Goal: Task Accomplishment & Management: Manage account settings

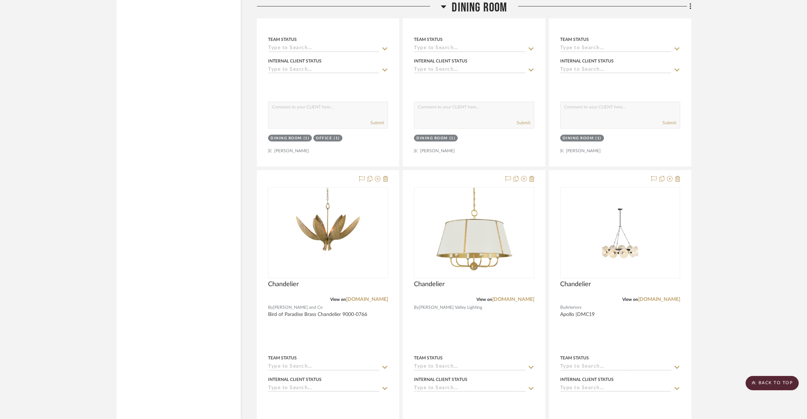
scroll to position [2376, 0]
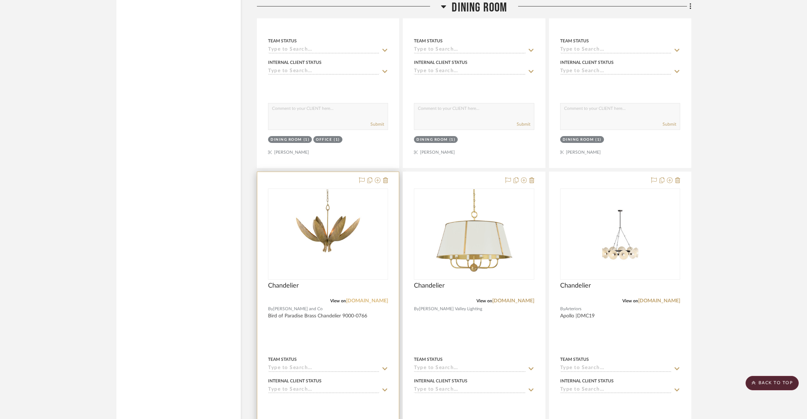
click at [346, 299] on link "[DOMAIN_NAME]" at bounding box center [367, 301] width 42 height 5
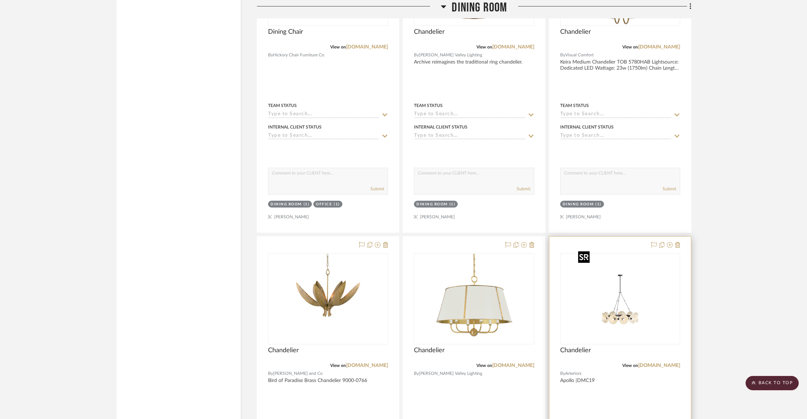
scroll to position [2208, 0]
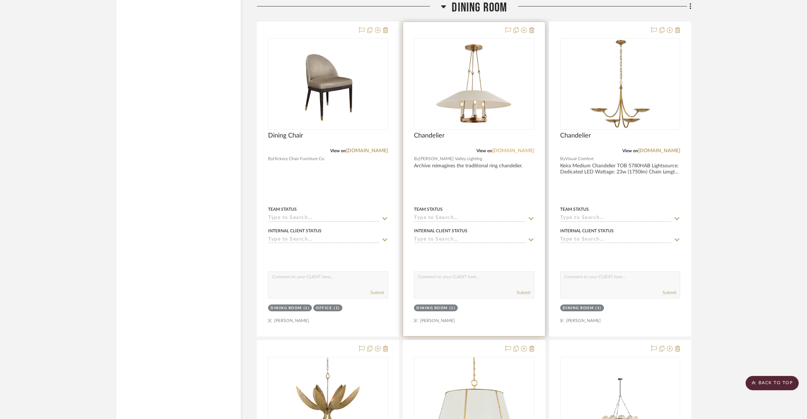
click at [522, 148] on link "[DOMAIN_NAME]" at bounding box center [513, 150] width 42 height 5
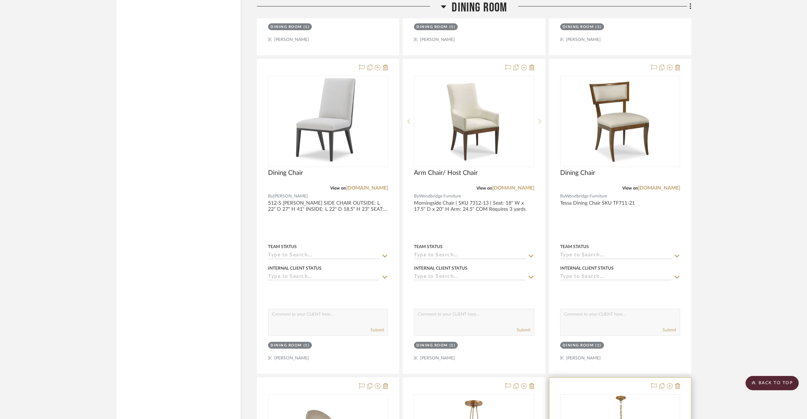
scroll to position [1816, 0]
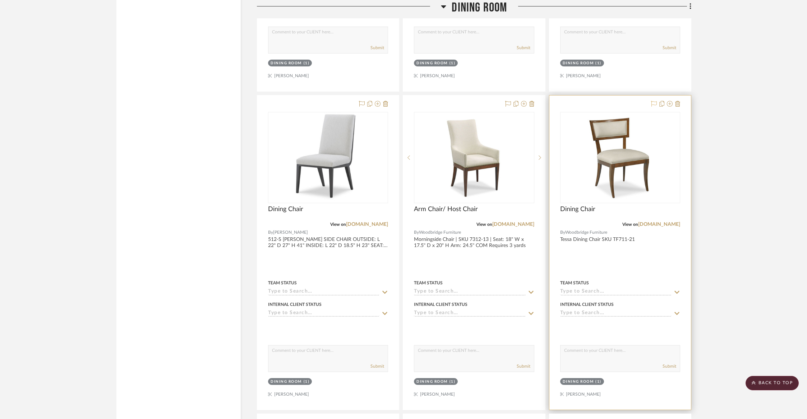
click at [656, 101] on icon at bounding box center [654, 104] width 6 height 6
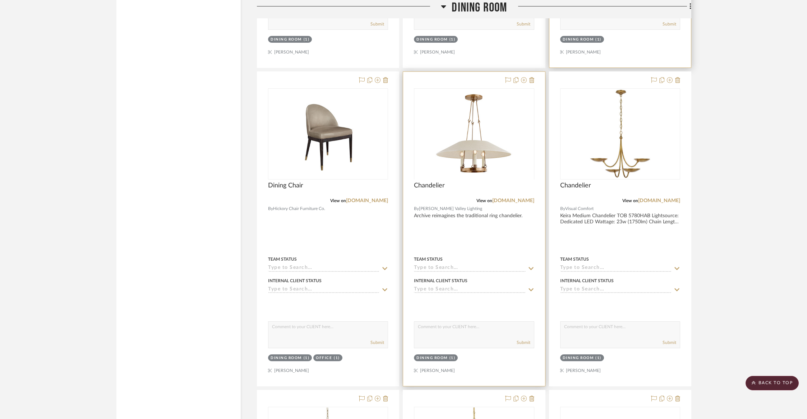
scroll to position [2165, 0]
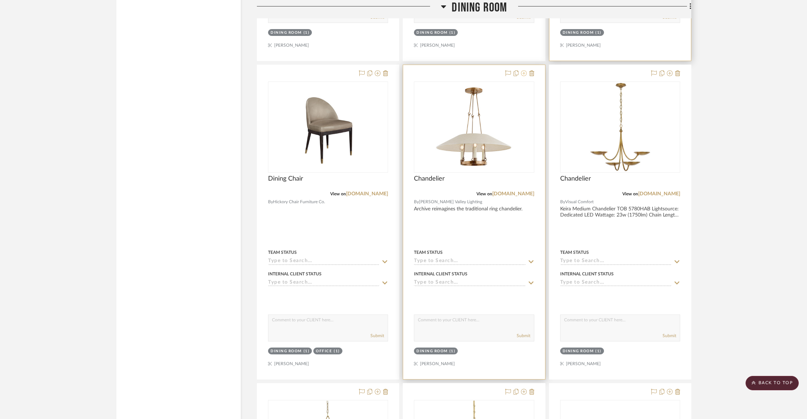
click at [522, 72] on icon at bounding box center [524, 73] width 6 height 6
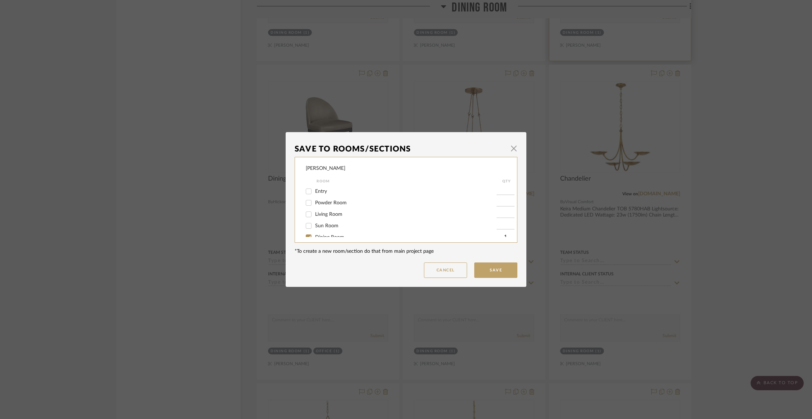
scroll to position [26, 0]
click at [336, 214] on span "Dining Room" at bounding box center [329, 211] width 29 height 5
click at [314, 214] on input "Dining Room" at bounding box center [308, 210] width 11 height 11
checkbox input "false"
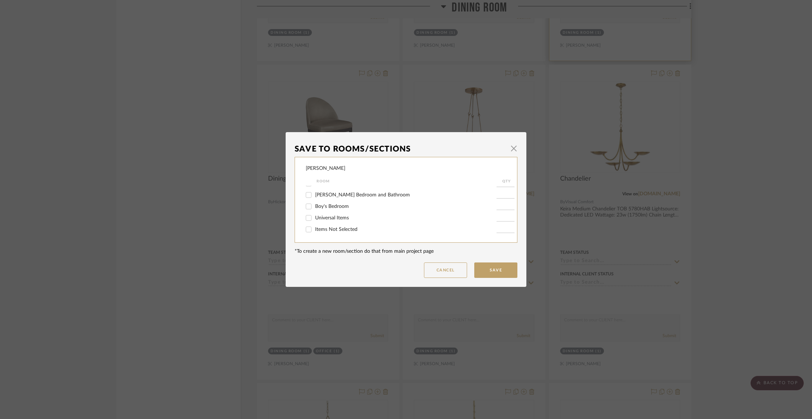
click at [333, 230] on span "Items Not Selected" at bounding box center [336, 229] width 42 height 5
click at [314, 230] on input "Items Not Selected" at bounding box center [308, 229] width 11 height 11
checkbox input "true"
type input "1"
click at [500, 273] on button "Save" at bounding box center [495, 270] width 43 height 15
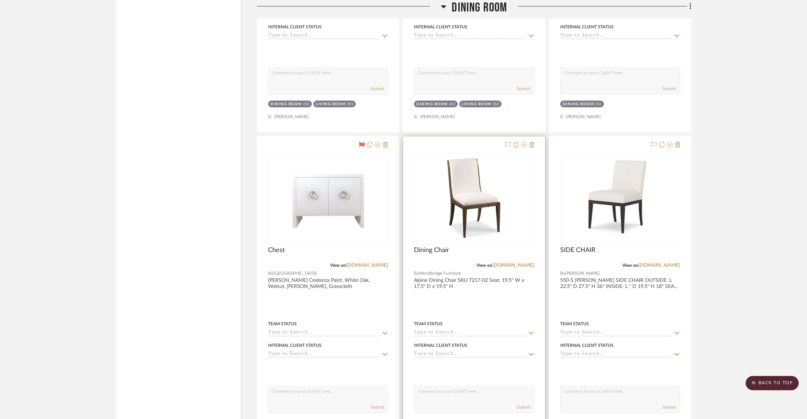
scroll to position [1135, 0]
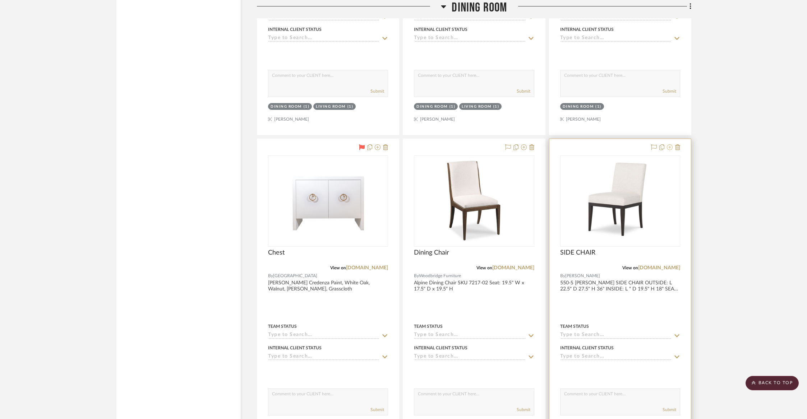
click at [670, 144] on icon at bounding box center [670, 147] width 6 height 6
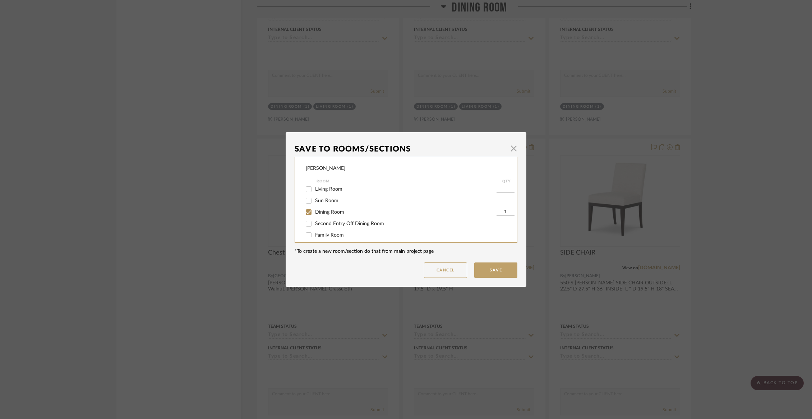
scroll to position [33, 0]
click at [318, 207] on span "Dining Room" at bounding box center [329, 204] width 29 height 5
click at [314, 208] on input "Dining Room" at bounding box center [308, 203] width 11 height 11
checkbox input "false"
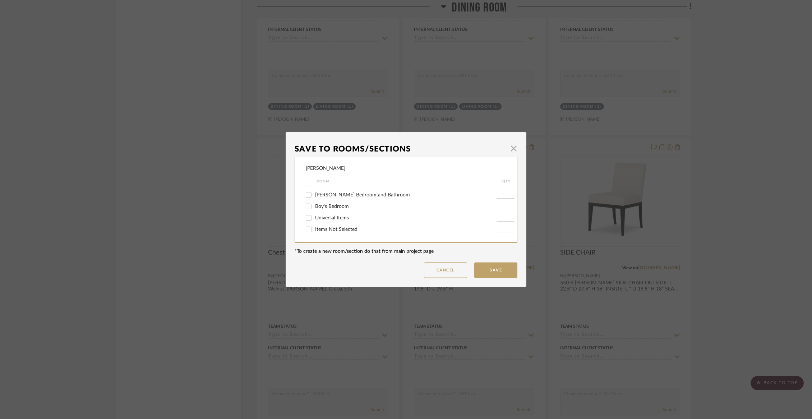
click at [322, 231] on span "Items Not Selected" at bounding box center [336, 229] width 42 height 5
click at [314, 231] on input "Items Not Selected" at bounding box center [308, 229] width 11 height 11
checkbox input "true"
type input "1"
click at [509, 272] on button "Save" at bounding box center [495, 270] width 43 height 15
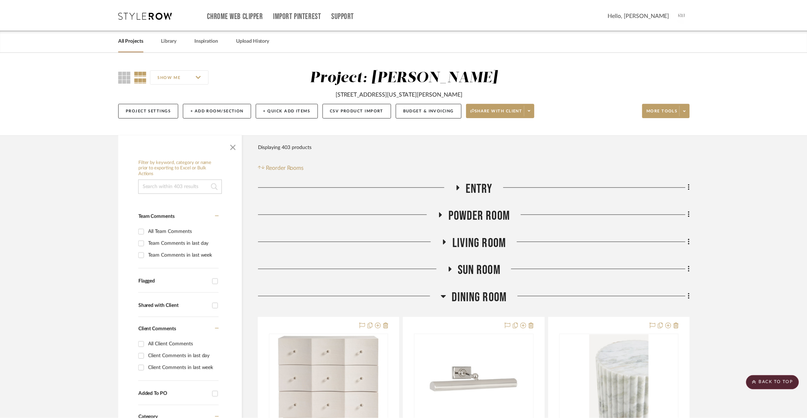
scroll to position [1135, 0]
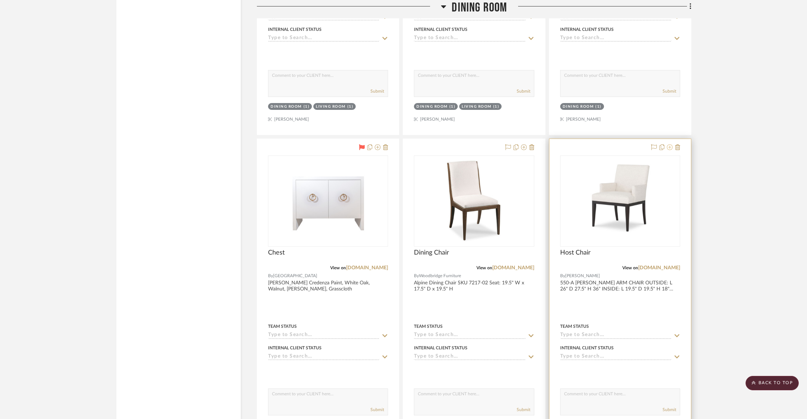
click at [671, 146] on icon at bounding box center [670, 147] width 6 height 6
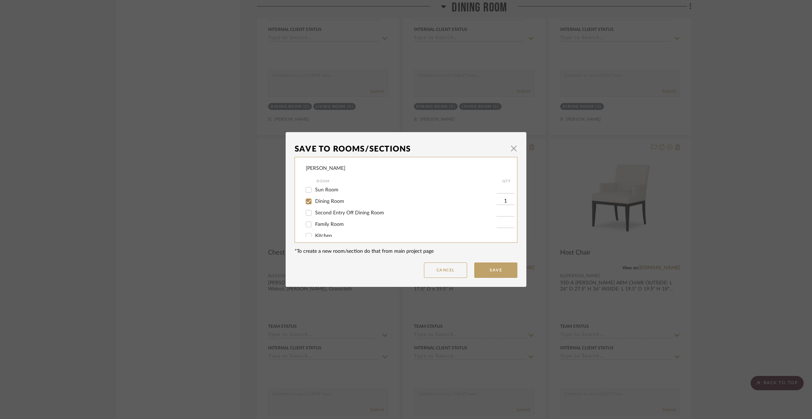
click at [333, 203] on span "Dining Room" at bounding box center [329, 201] width 29 height 5
click at [314, 203] on input "Dining Room" at bounding box center [308, 201] width 11 height 11
checkbox input "false"
click at [327, 237] on div "[PERSON_NAME] Room QTY Entry Powder Room Living Room Sun Room Dining Room Secon…" at bounding box center [406, 200] width 223 height 86
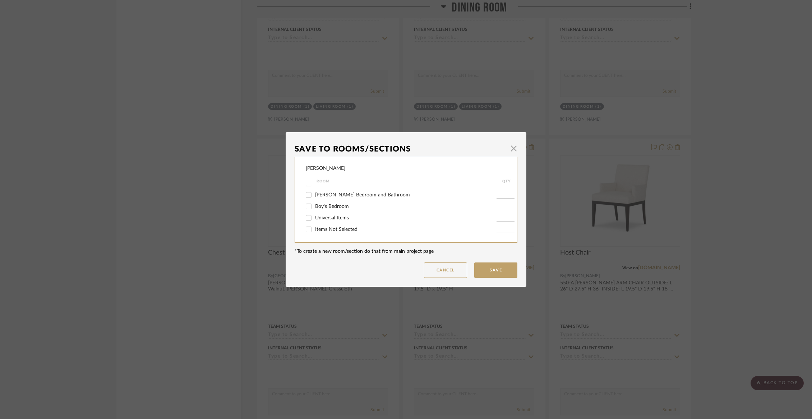
click at [324, 230] on span "Items Not Selected" at bounding box center [336, 229] width 42 height 5
click at [314, 230] on input "Items Not Selected" at bounding box center [308, 229] width 11 height 11
checkbox input "true"
type input "1"
click at [485, 273] on button "Save" at bounding box center [495, 270] width 43 height 15
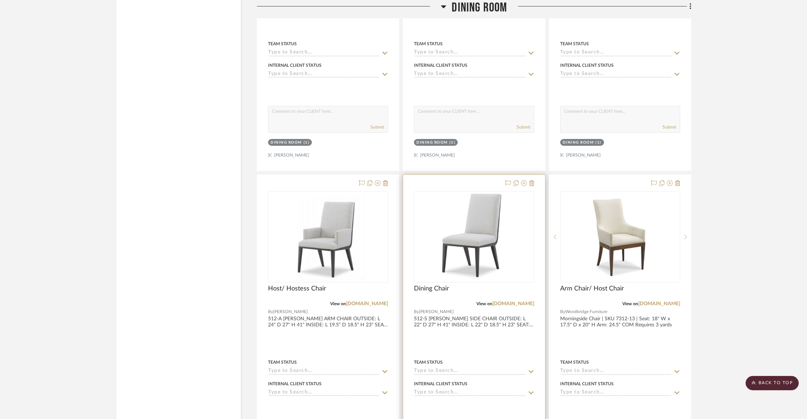
scroll to position [1422, 0]
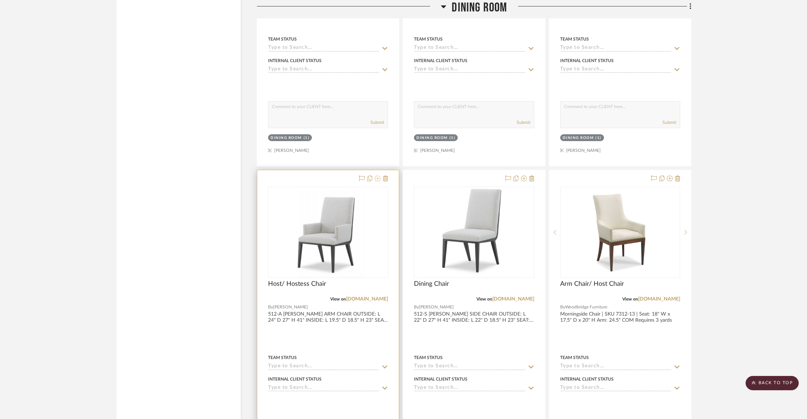
click at [377, 177] on icon at bounding box center [378, 179] width 6 height 6
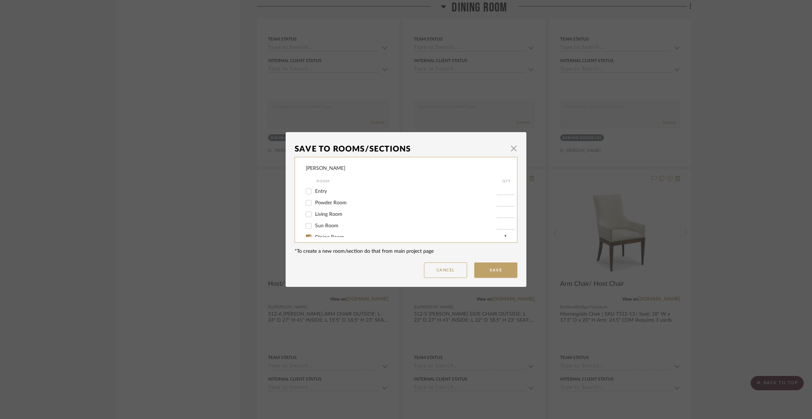
scroll to position [32, 0]
click at [331, 208] on span "Dining Room" at bounding box center [329, 205] width 29 height 5
click at [314, 208] on input "Dining Room" at bounding box center [308, 204] width 11 height 11
checkbox input "false"
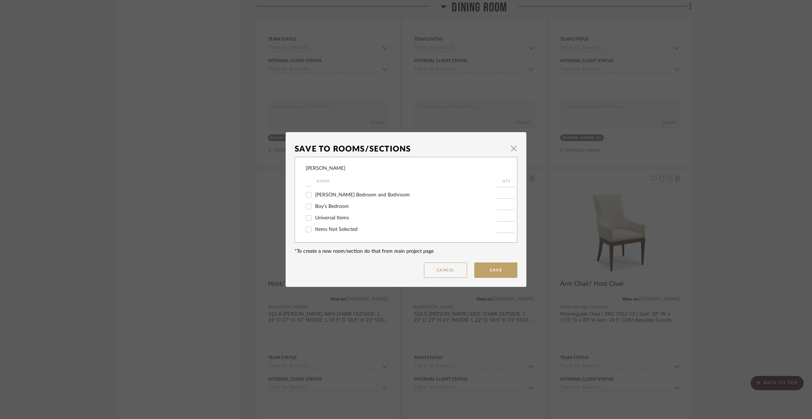
click at [328, 227] on span "Items Not Selected" at bounding box center [336, 229] width 42 height 5
click at [314, 227] on input "Items Not Selected" at bounding box center [308, 229] width 11 height 11
checkbox input "true"
type input "1"
click at [504, 268] on button "Save" at bounding box center [495, 270] width 43 height 15
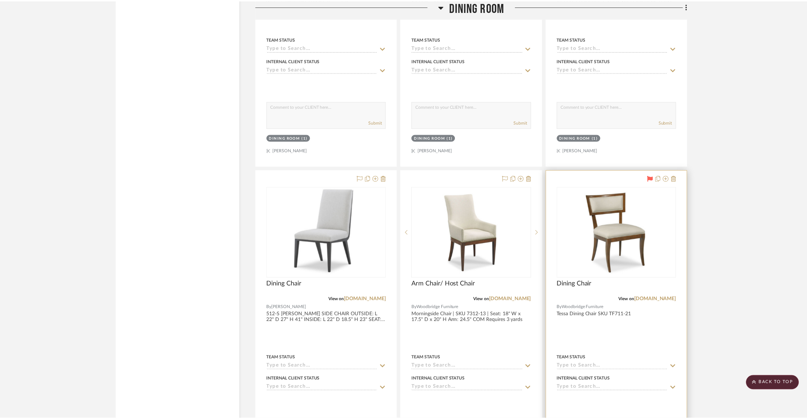
scroll to position [1422, 0]
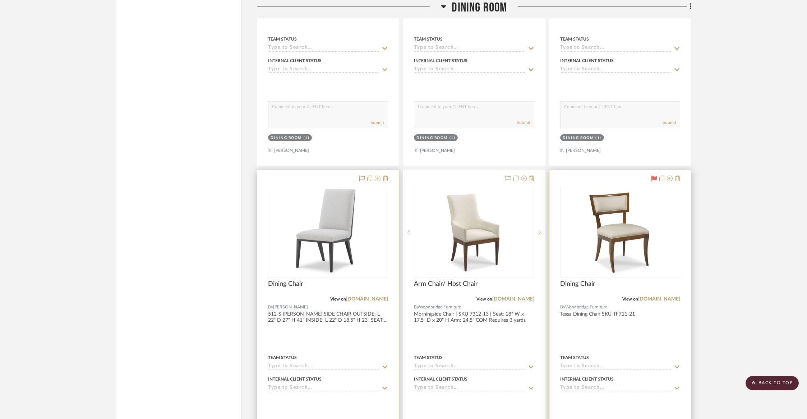
click at [378, 176] on icon at bounding box center [378, 179] width 6 height 6
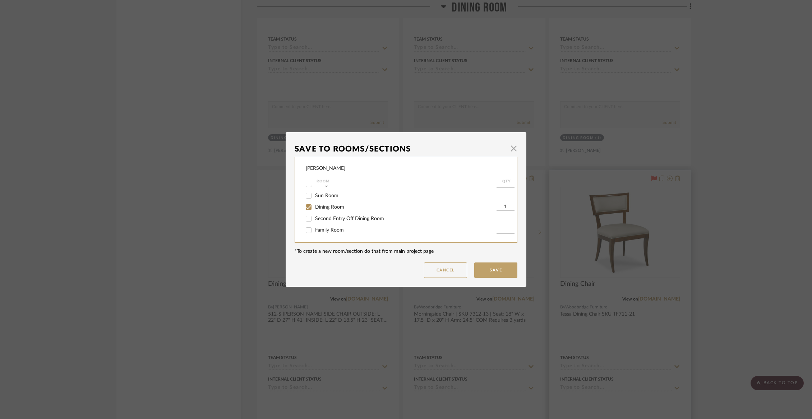
click at [328, 210] on span "Dining Room" at bounding box center [329, 207] width 29 height 5
click at [314, 210] on input "Dining Room" at bounding box center [308, 207] width 11 height 11
checkbox input "false"
click at [325, 230] on span "Items Not Selected" at bounding box center [336, 229] width 42 height 5
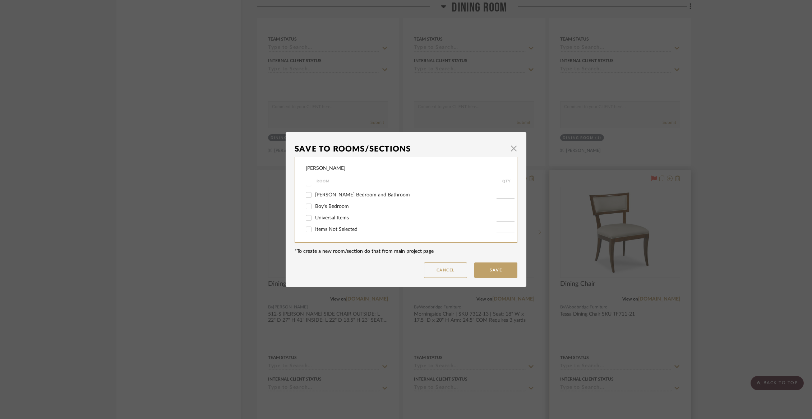
click at [314, 230] on input "Items Not Selected" at bounding box center [308, 229] width 11 height 11
checkbox input "true"
type input "1"
click at [483, 270] on button "Save" at bounding box center [495, 270] width 43 height 15
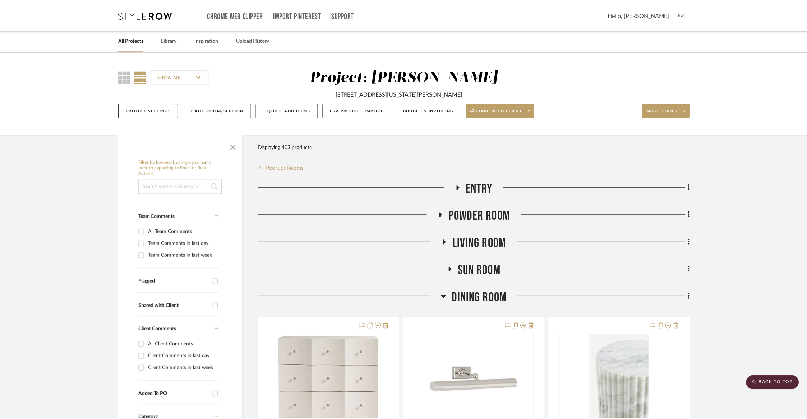
scroll to position [1422, 0]
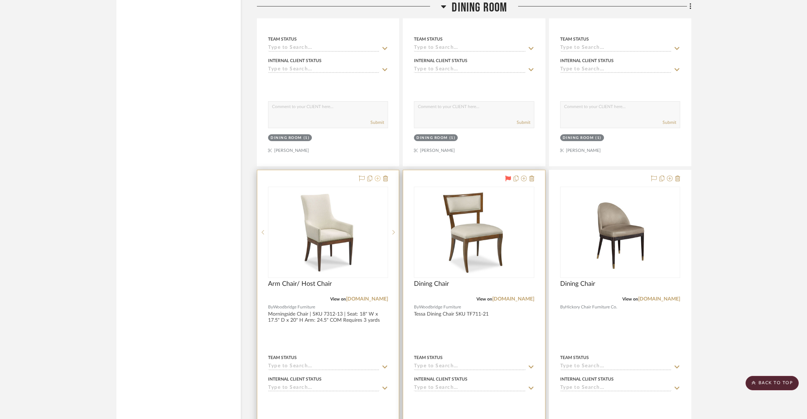
click at [378, 178] on icon at bounding box center [378, 179] width 6 height 6
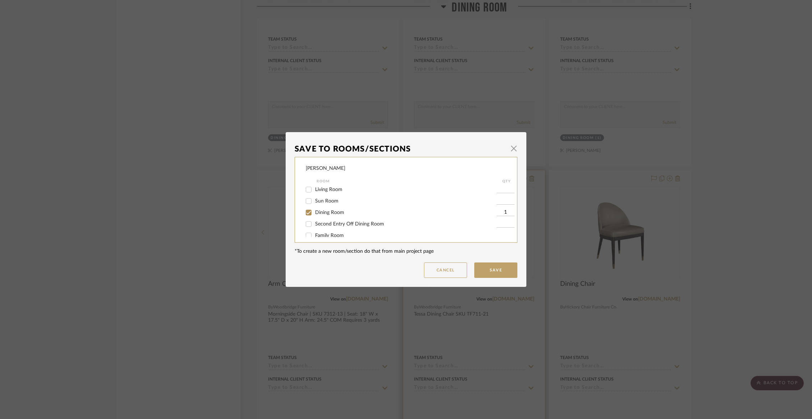
click at [325, 215] on span "Dining Room" at bounding box center [329, 212] width 29 height 5
click at [314, 215] on input "Dining Room" at bounding box center [308, 212] width 11 height 11
checkbox input "false"
click at [324, 232] on div "Items Not Selected" at bounding box center [401, 229] width 191 height 11
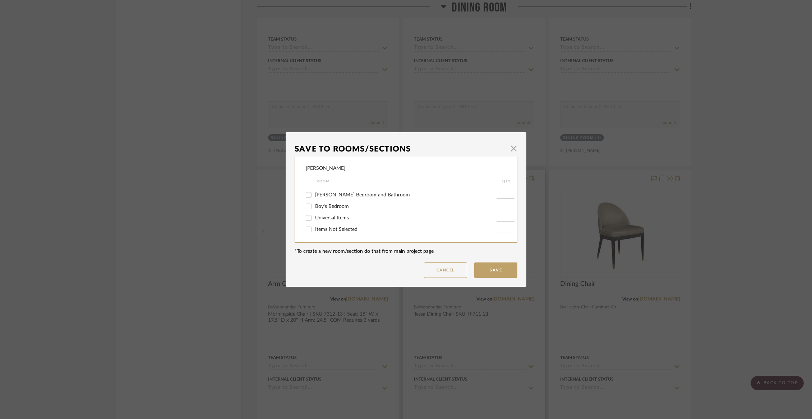
click at [334, 228] on span "Items Not Selected" at bounding box center [336, 229] width 42 height 5
click at [314, 228] on input "Items Not Selected" at bounding box center [308, 229] width 11 height 11
checkbox input "true"
type input "1"
click at [504, 269] on button "Save" at bounding box center [495, 270] width 43 height 15
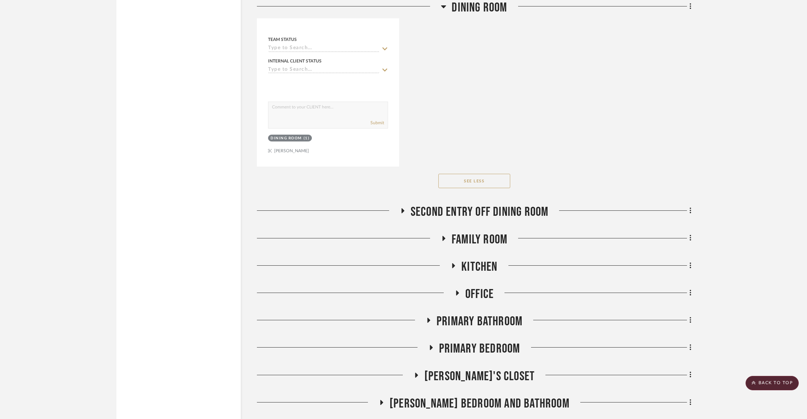
scroll to position [2544, 0]
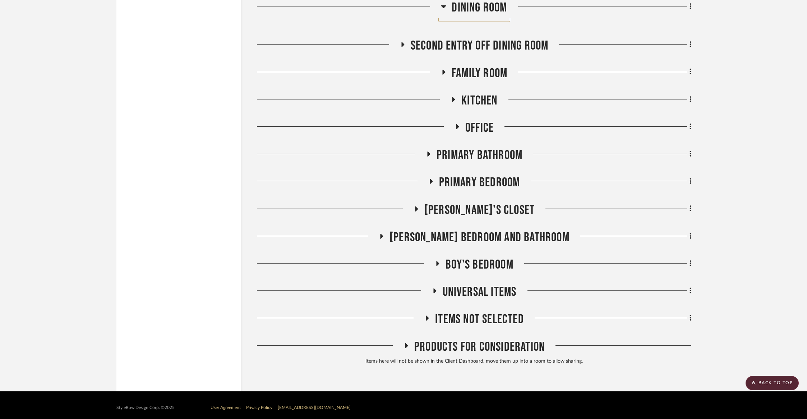
click at [446, 342] on span "Products For Consideration" at bounding box center [479, 346] width 130 height 15
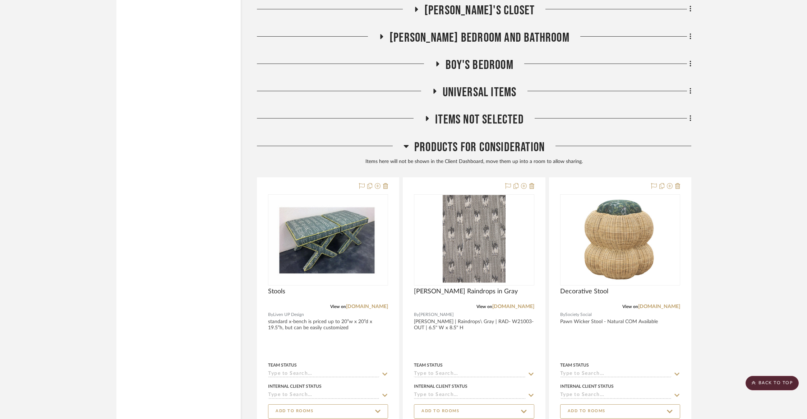
scroll to position [2879, 0]
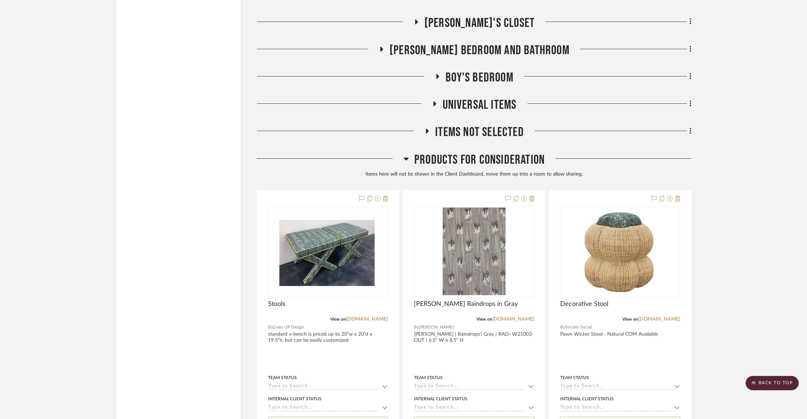
click at [445, 157] on span "Products For Consideration" at bounding box center [479, 159] width 130 height 15
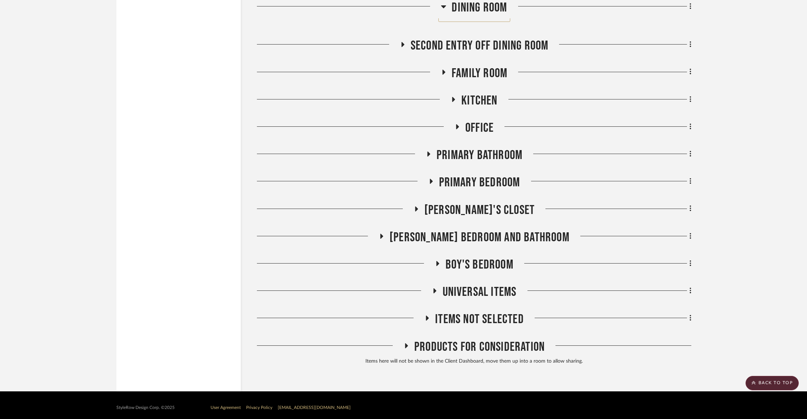
click at [461, 312] on span "Items Not Selected" at bounding box center [479, 319] width 89 height 15
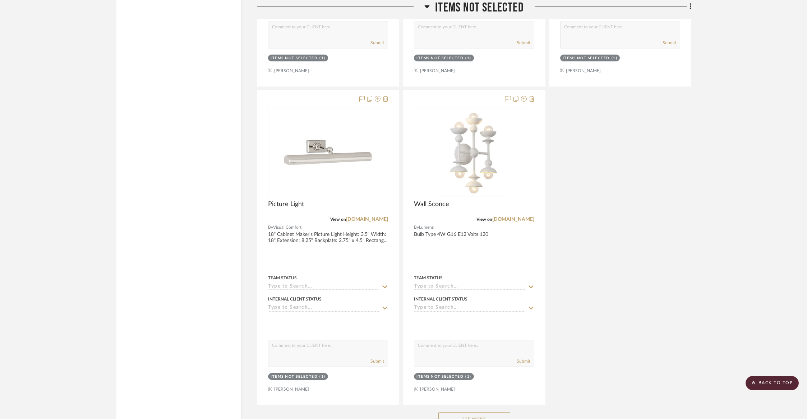
scroll to position [3483, 0]
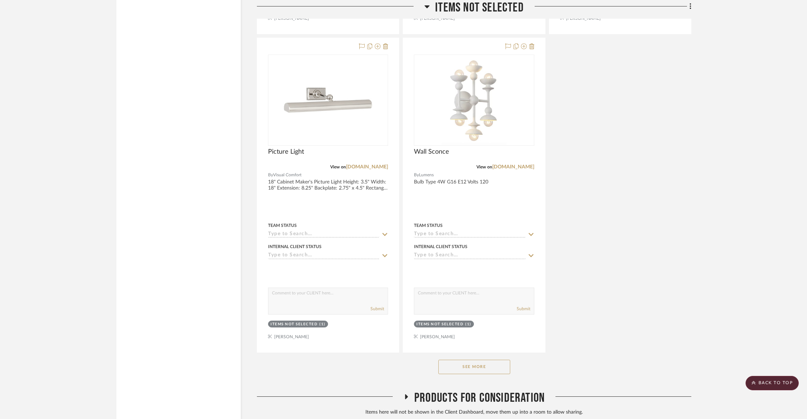
click at [461, 361] on button "See More" at bounding box center [474, 367] width 72 height 14
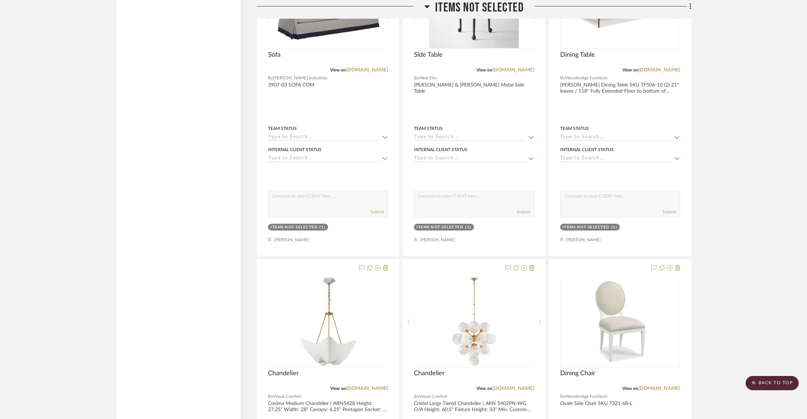
scroll to position [7087, 0]
click at [669, 265] on icon at bounding box center [670, 268] width 6 height 6
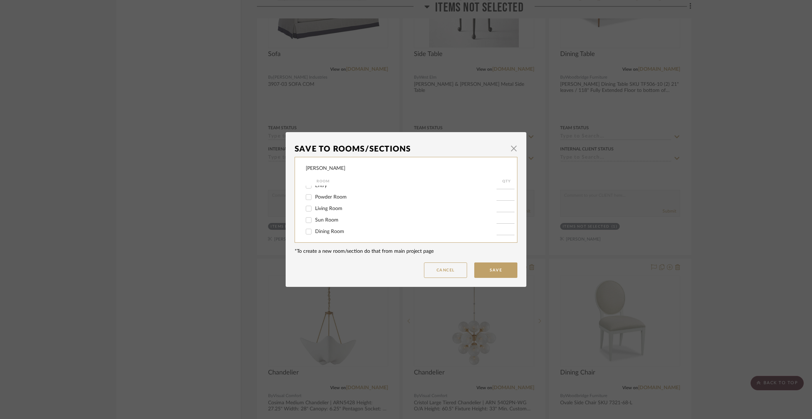
scroll to position [25, 0]
click at [333, 213] on span "Dining Room" at bounding box center [329, 212] width 29 height 5
click at [314, 213] on input "Dining Room" at bounding box center [308, 212] width 11 height 11
checkbox input "true"
type input "1"
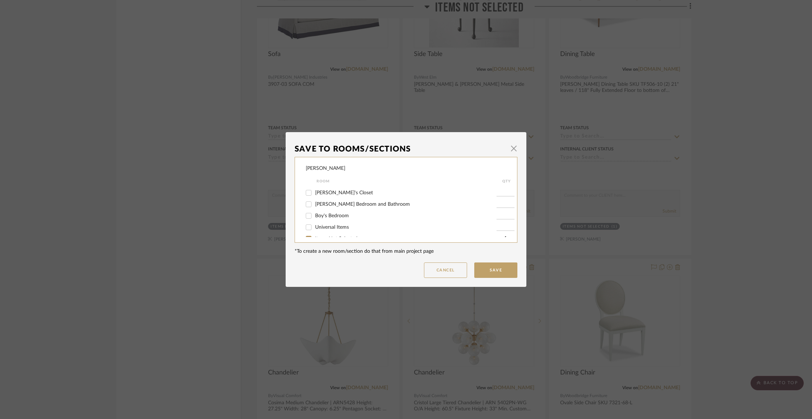
scroll to position [141, 0]
click at [352, 230] on span "Items Not Selected" at bounding box center [336, 229] width 42 height 5
click at [314, 230] on input "Items Not Selected" at bounding box center [308, 229] width 11 height 11
checkbox input "false"
click at [480, 265] on button "Save" at bounding box center [495, 270] width 43 height 15
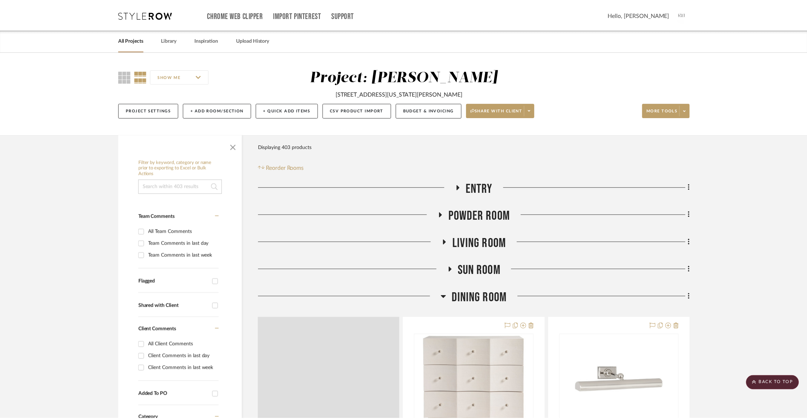
scroll to position [7087, 0]
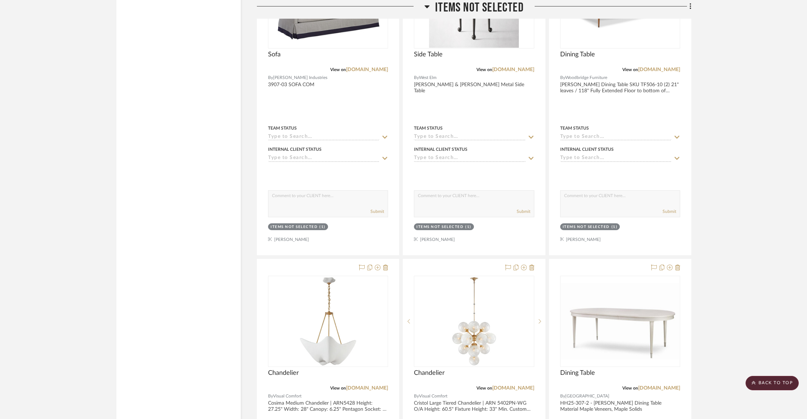
click at [444, 7] on span "Items Not Selected" at bounding box center [479, 7] width 89 height 15
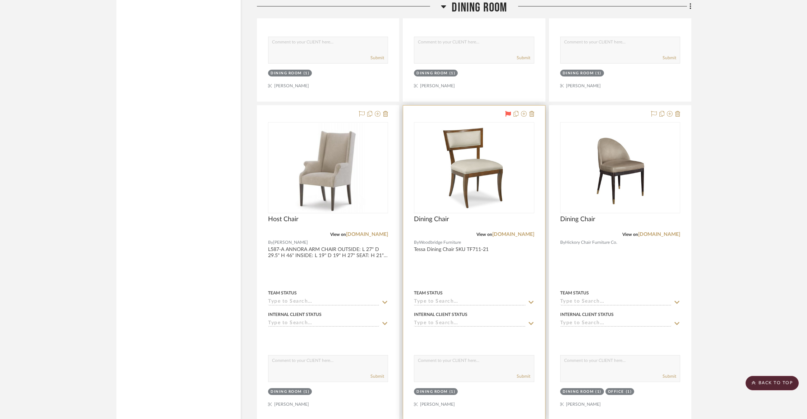
scroll to position [1487, 0]
click at [509, 115] on fa-icon at bounding box center [508, 115] width 6 height 6
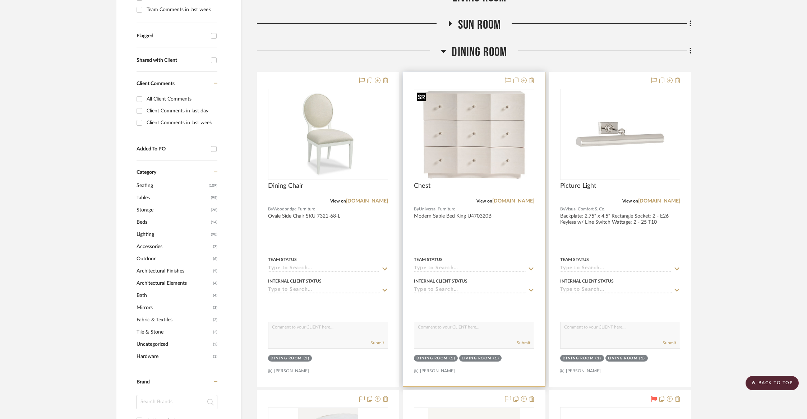
scroll to position [244, 0]
